Goal: Register for event/course

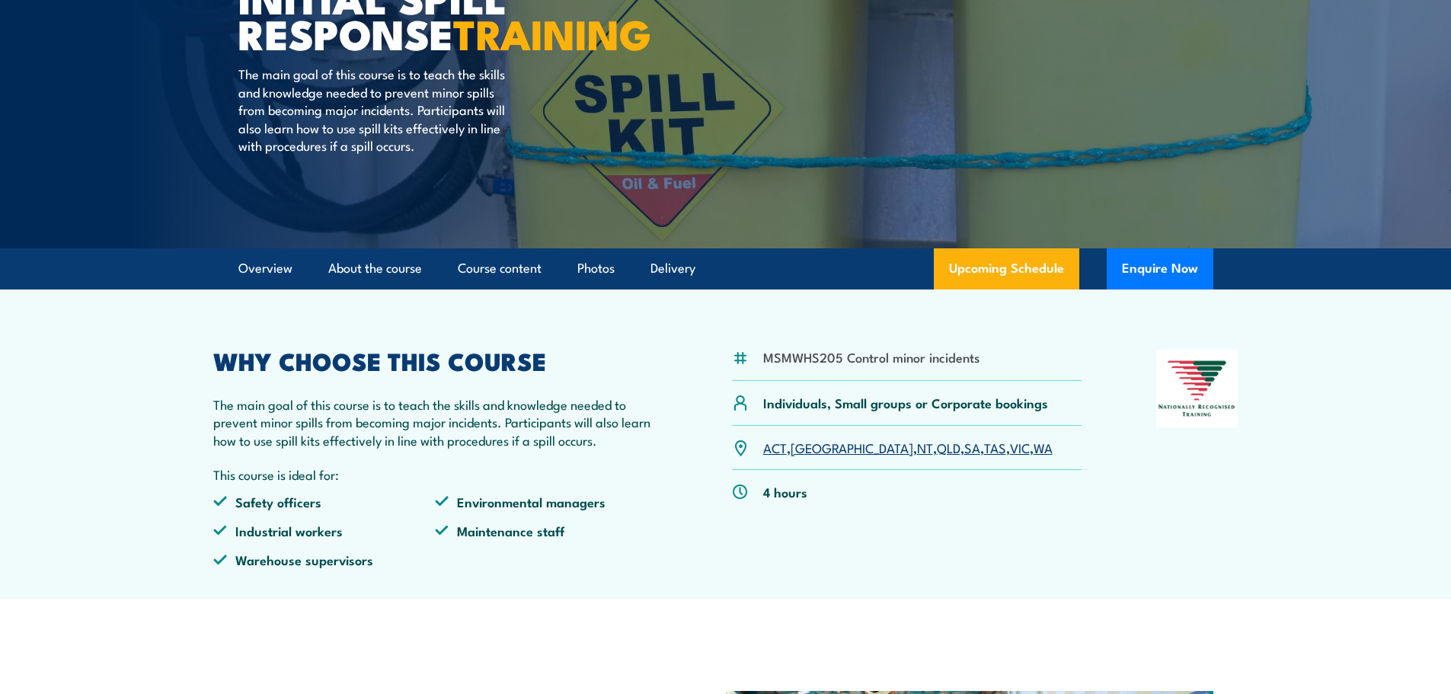
scroll to position [305, 0]
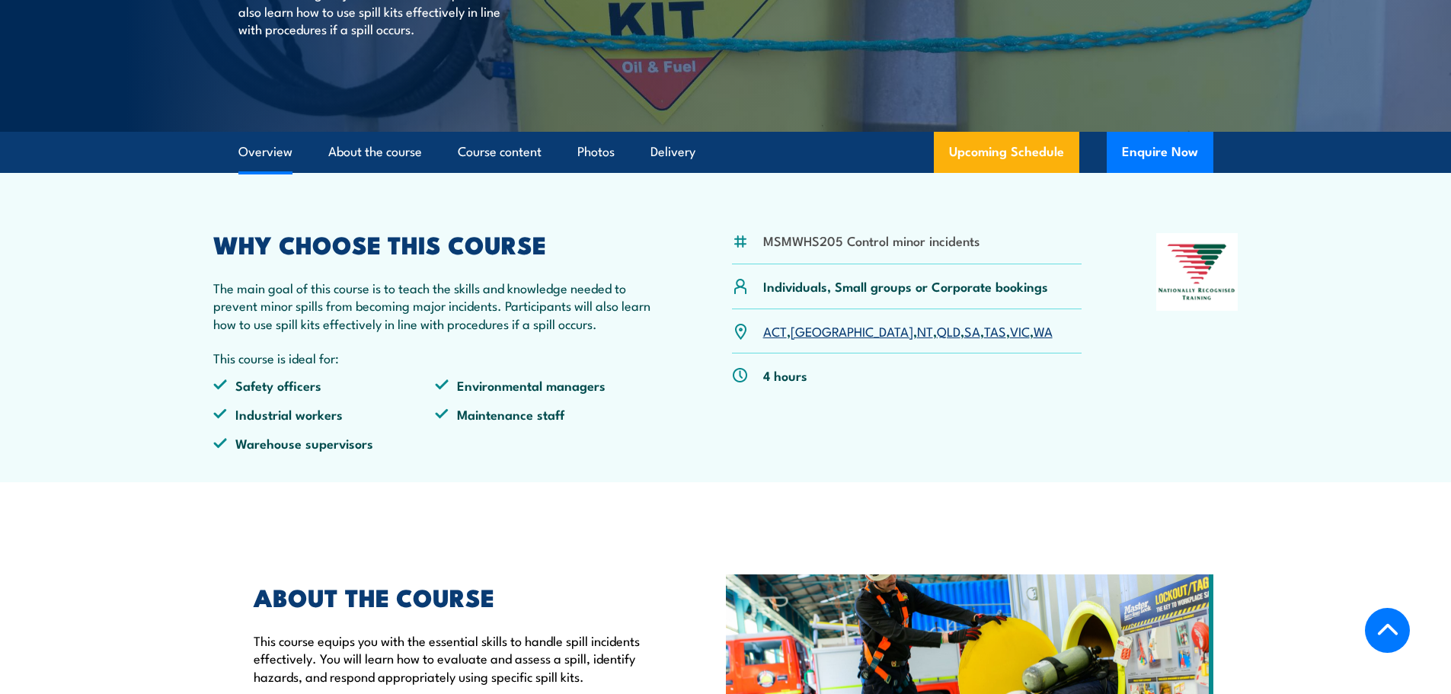
click at [937, 333] on link "QLD" at bounding box center [949, 330] width 24 height 18
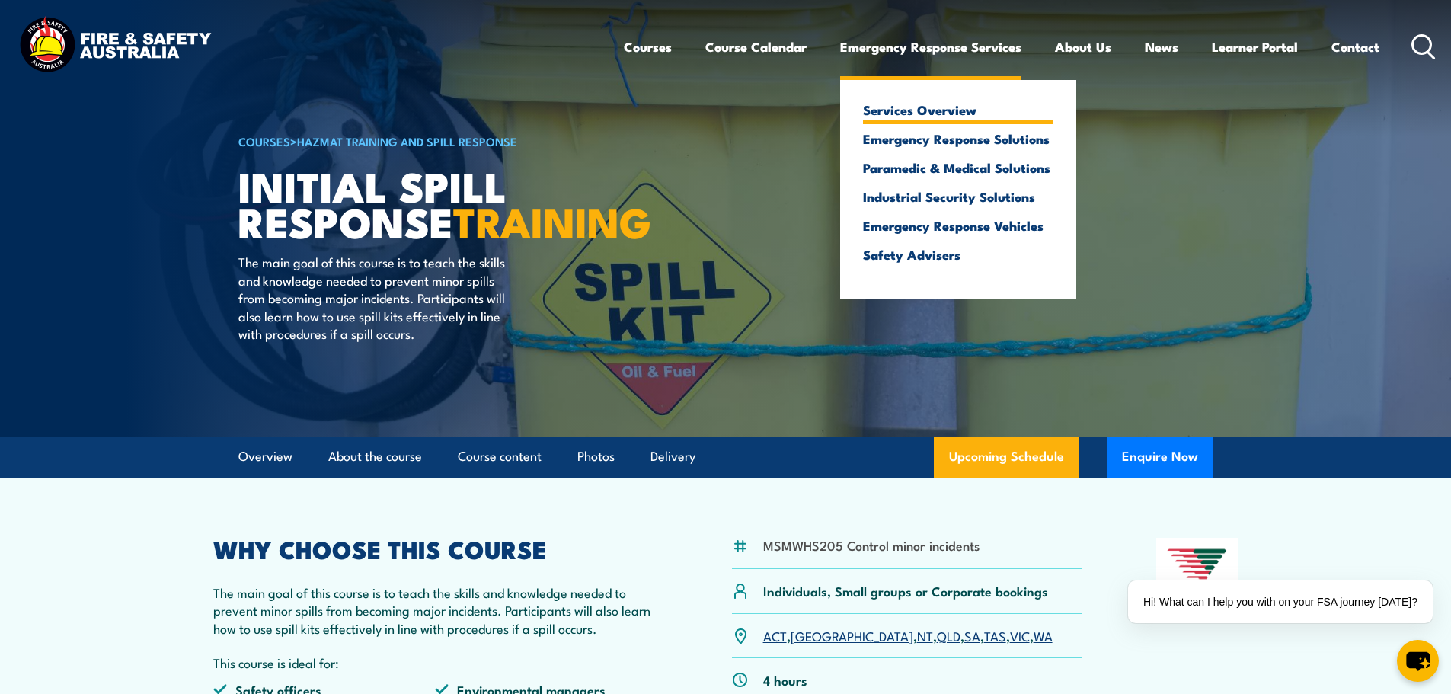
click at [923, 112] on link "Services Overview" at bounding box center [958, 110] width 190 height 14
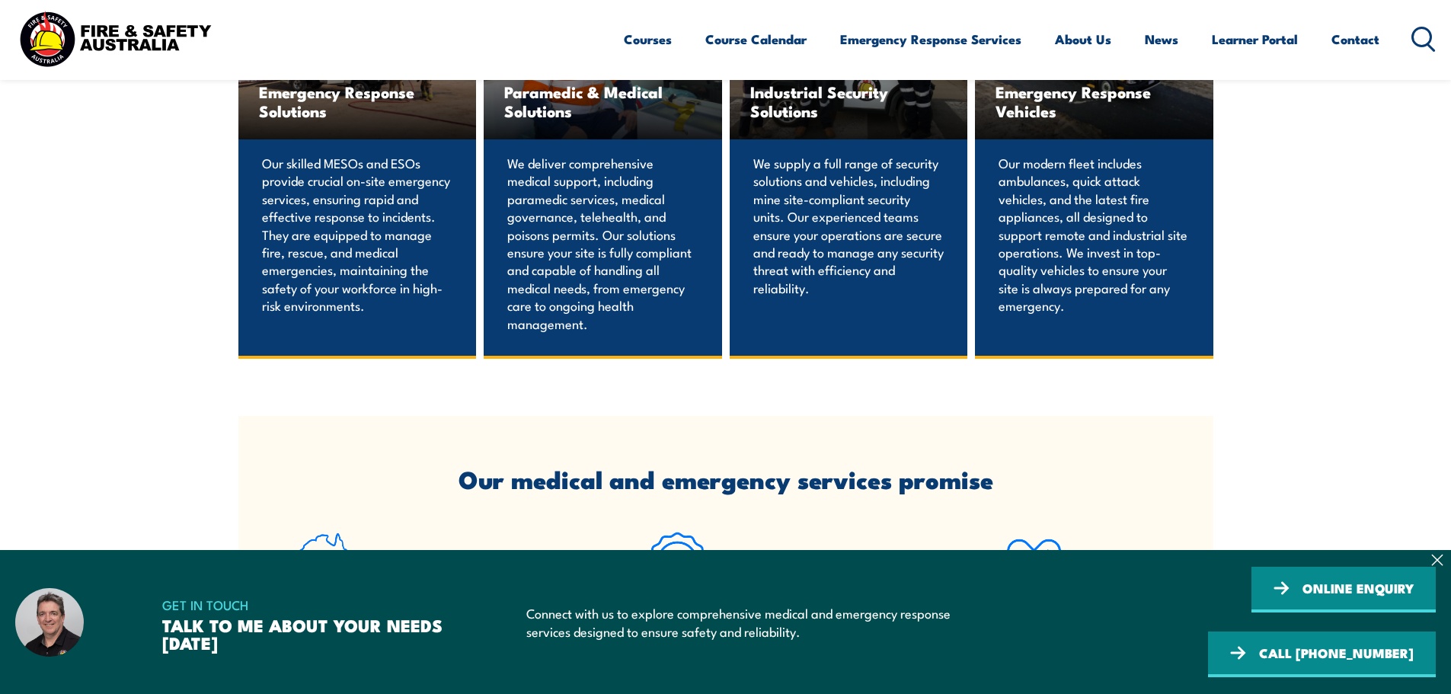
scroll to position [1295, 0]
